Goal: Check status: Check status

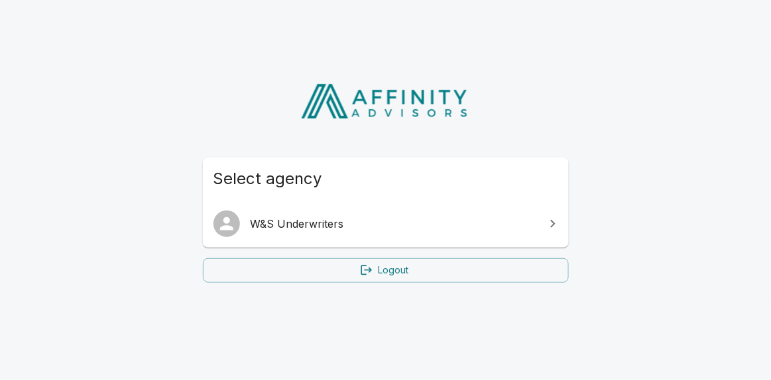
click at [281, 217] on span "W&S Underwriters" at bounding box center [394, 224] width 286 height 16
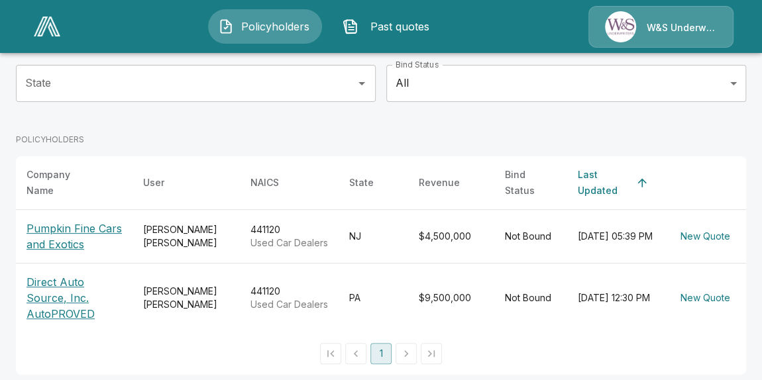
scroll to position [139, 0]
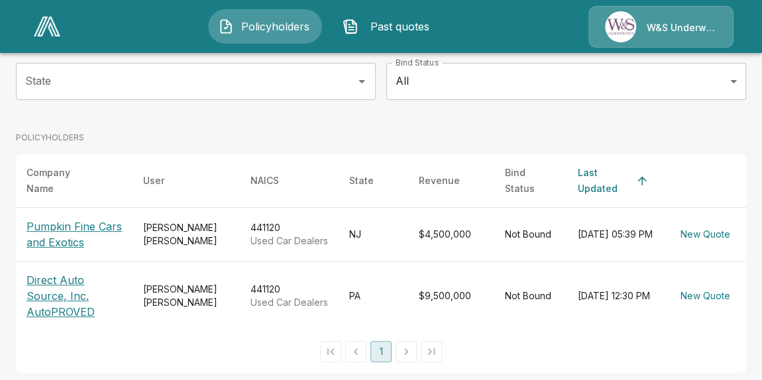
click at [76, 222] on p "Pumpkin Fine Cars and Exotics" at bounding box center [74, 235] width 95 height 32
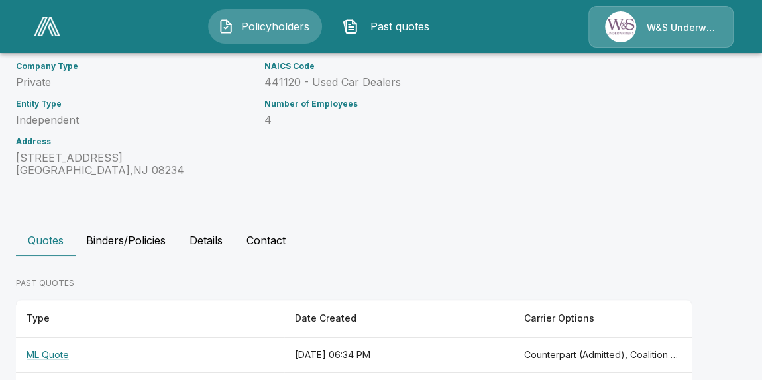
scroll to position [294, 0]
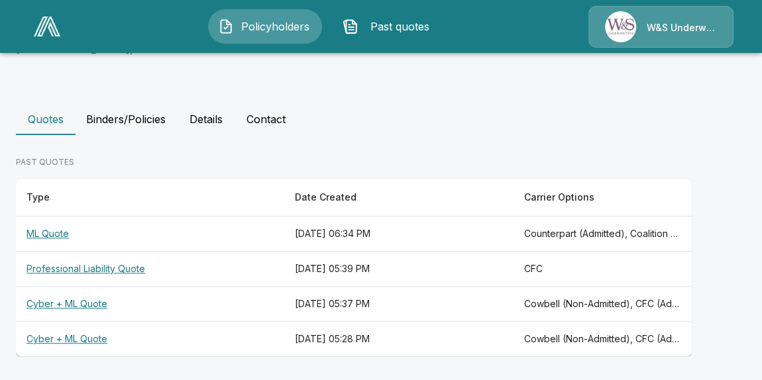
click at [54, 233] on th "ML Quote" at bounding box center [150, 234] width 268 height 35
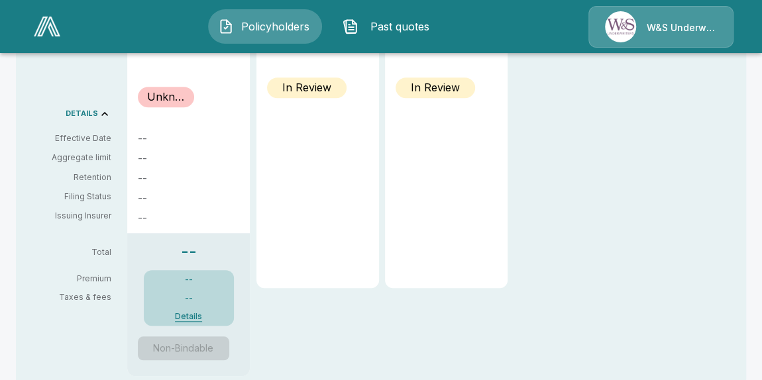
scroll to position [338, 0]
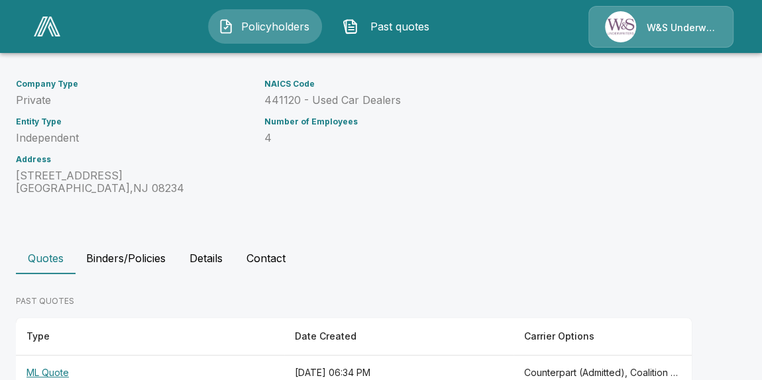
scroll to position [294, 0]
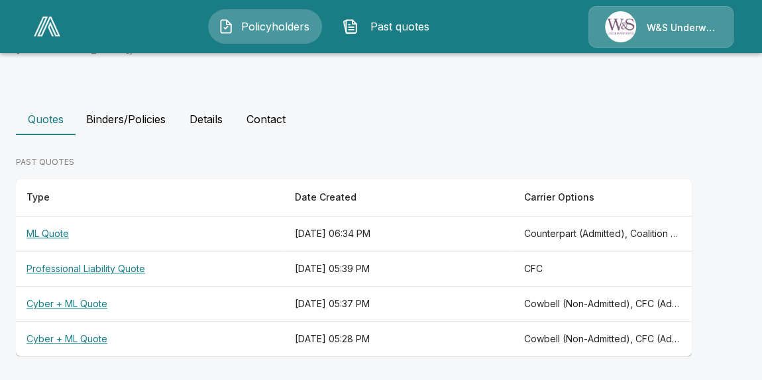
click at [143, 268] on th "Professional Liability Quote" at bounding box center [150, 269] width 268 height 35
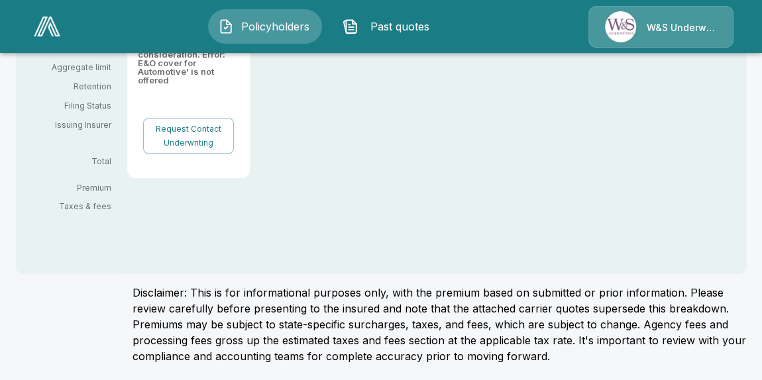
scroll to position [335, 0]
